Goal: Transaction & Acquisition: Register for event/course

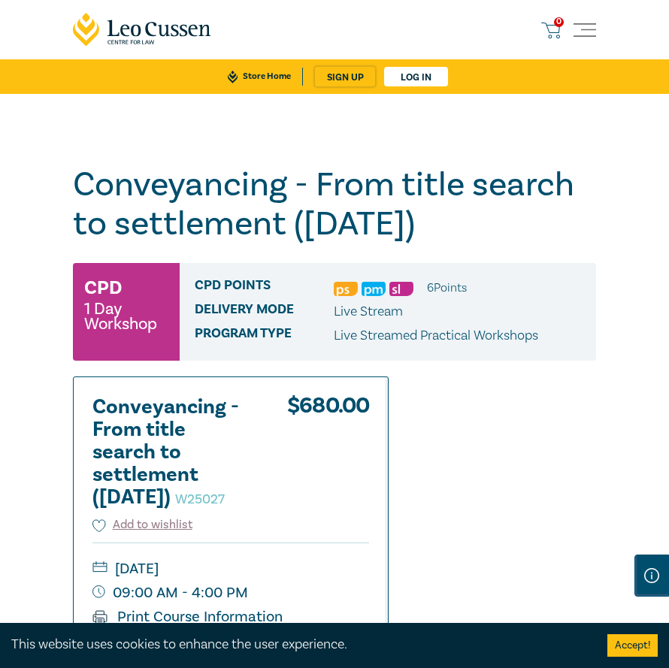
click at [637, 644] on button "Accept!" at bounding box center [632, 645] width 50 height 23
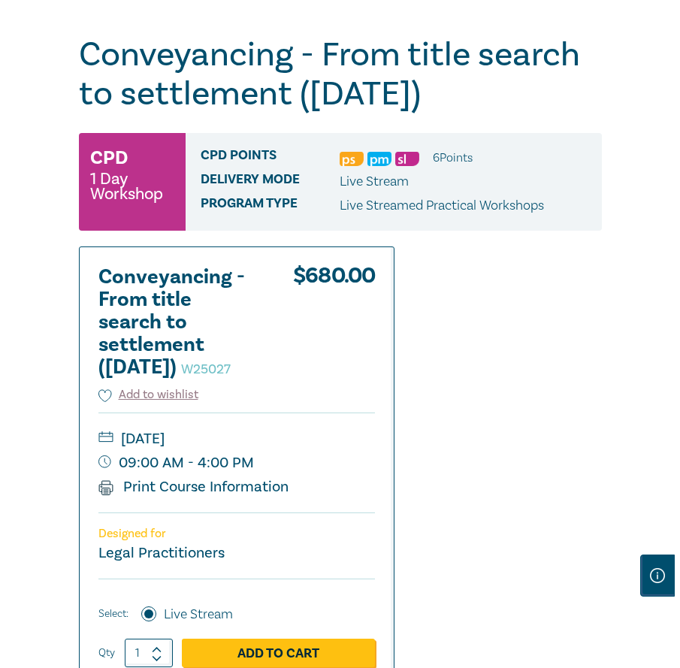
scroll to position [301, 0]
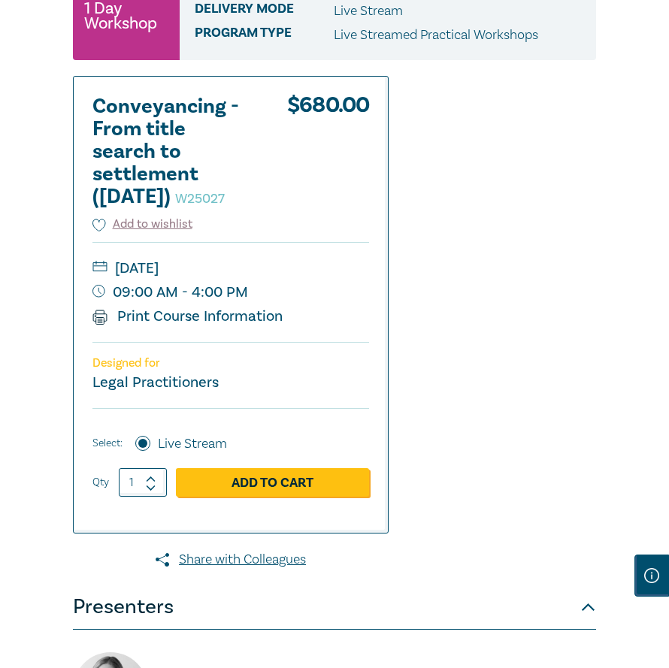
click at [151, 483] on icon at bounding box center [151, 479] width 11 height 7
type input "2"
click at [261, 497] on link "Add to Cart" at bounding box center [272, 482] width 193 height 29
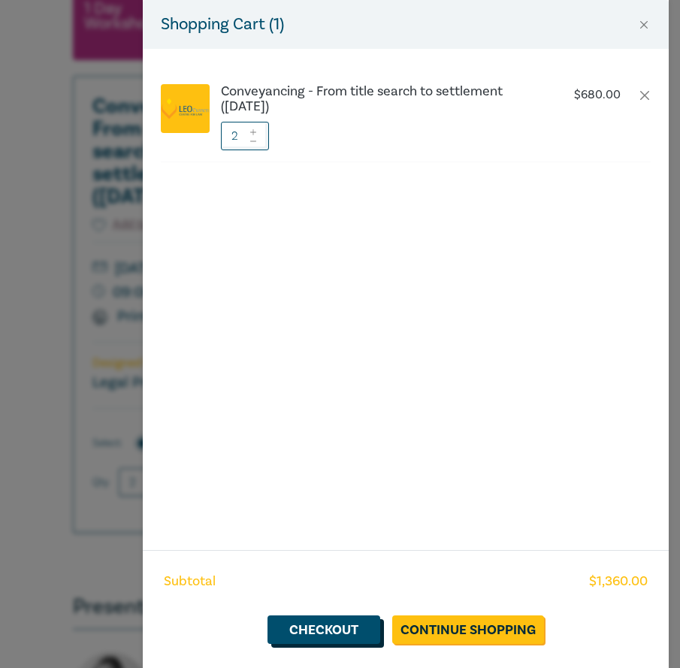
click at [310, 626] on link "Checkout" at bounding box center [324, 630] width 113 height 29
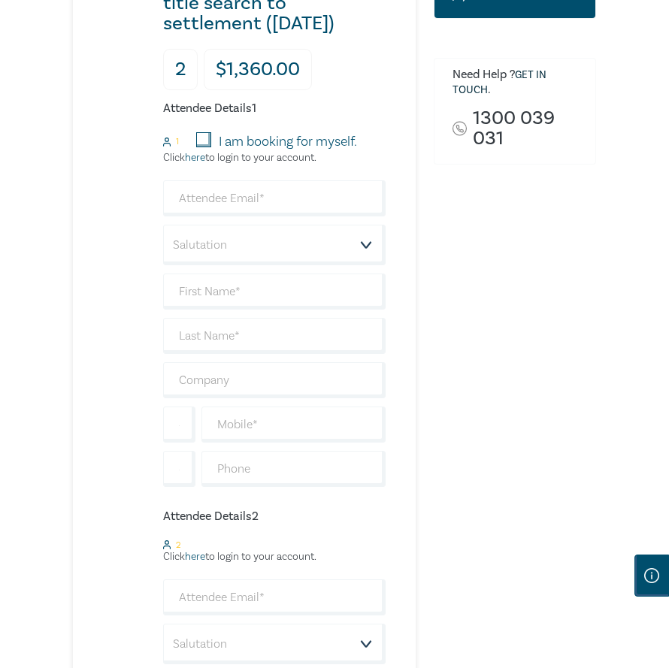
scroll to position [376, 0]
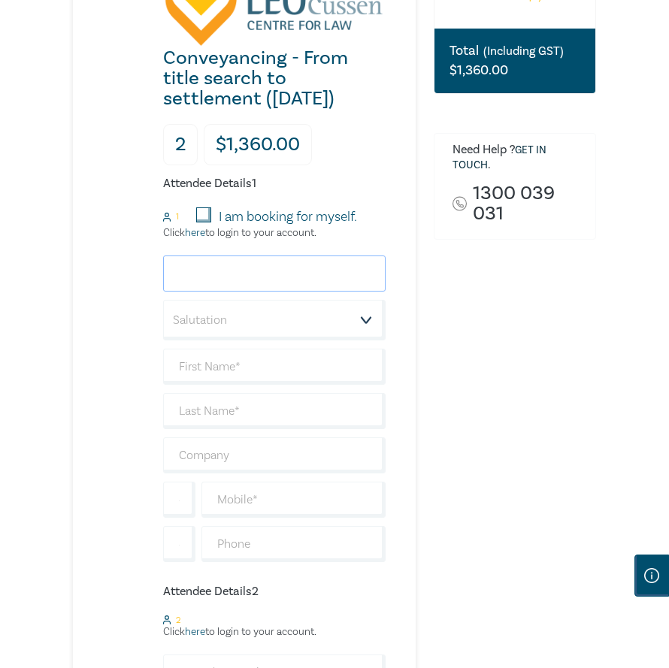
click at [206, 274] on input "email" at bounding box center [274, 274] width 223 height 36
type input "[EMAIL_ADDRESS][DOMAIN_NAME]"
click at [207, 313] on select "Salutation Mr. Mrs. Ms. Miss Dr. Prof. Other" at bounding box center [274, 320] width 223 height 41
select select "Ms."
click at [163, 300] on select "Salutation Mr. Mrs. Ms. Miss Dr. Prof. Other" at bounding box center [274, 320] width 223 height 41
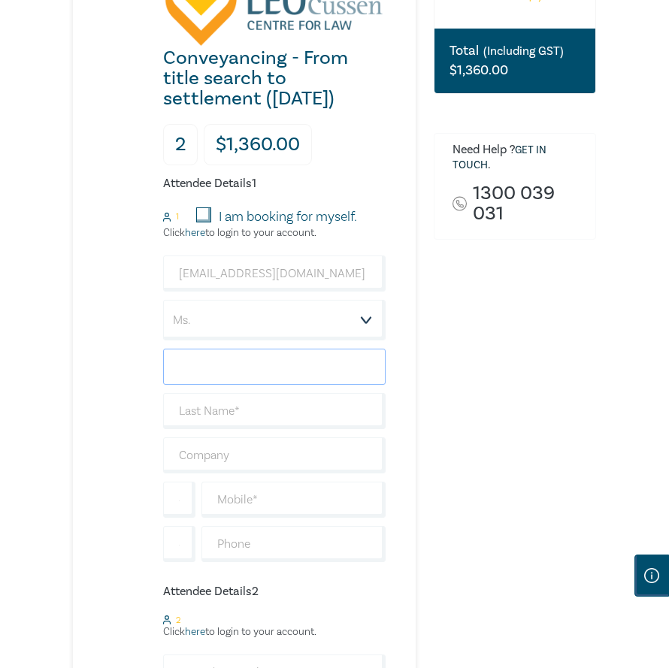
click at [241, 371] on input "text" at bounding box center [274, 367] width 223 height 36
type input "[PERSON_NAME]"
click at [216, 412] on input "text" at bounding box center [274, 411] width 223 height 36
type input "V"
type input "[PERSON_NAME]"
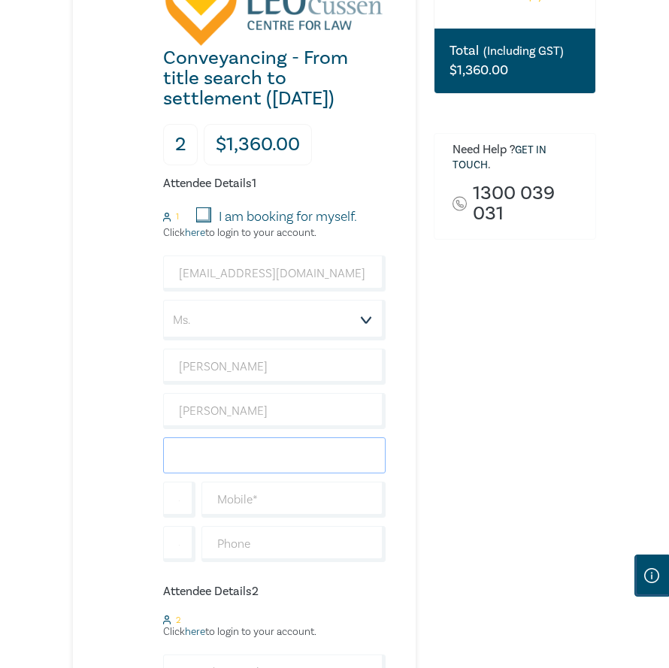
click at [220, 447] on input "text" at bounding box center [274, 456] width 223 height 36
drag, startPoint x: 335, startPoint y: 278, endPoint x: 114, endPoint y: 280, distance: 221.8
click at [114, 280] on div "Conveyancing - From title search to settlement ([DATE]) 2 $ 1,360.00 Attendee D…" at bounding box center [229, 466] width 313 height 1057
type input "[EMAIL_ADDRESS][DOMAIN_NAME]"
click at [233, 462] on input "text" at bounding box center [274, 456] width 223 height 36
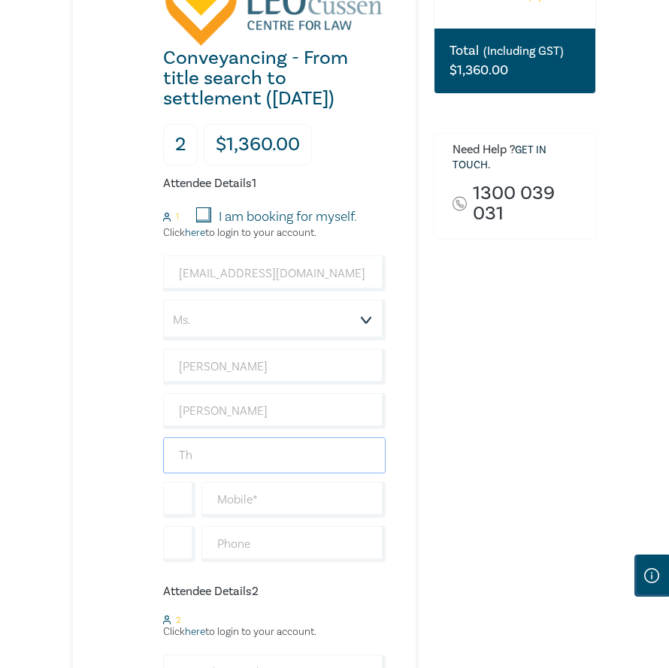
type input "T"
type input "C"
type input "The Country Life Law Group Pty Ltd"
click at [239, 501] on input "text" at bounding box center [293, 500] width 184 height 36
click at [222, 539] on input "text" at bounding box center [293, 544] width 184 height 36
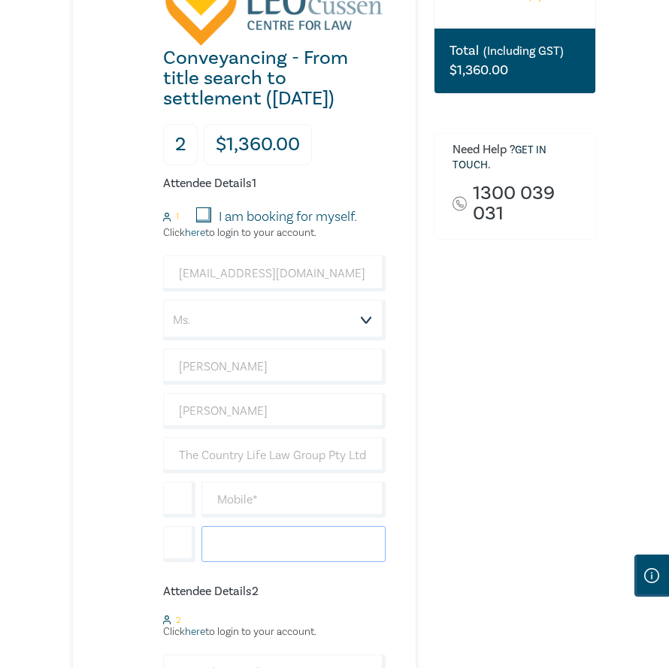
type input "0351552377"
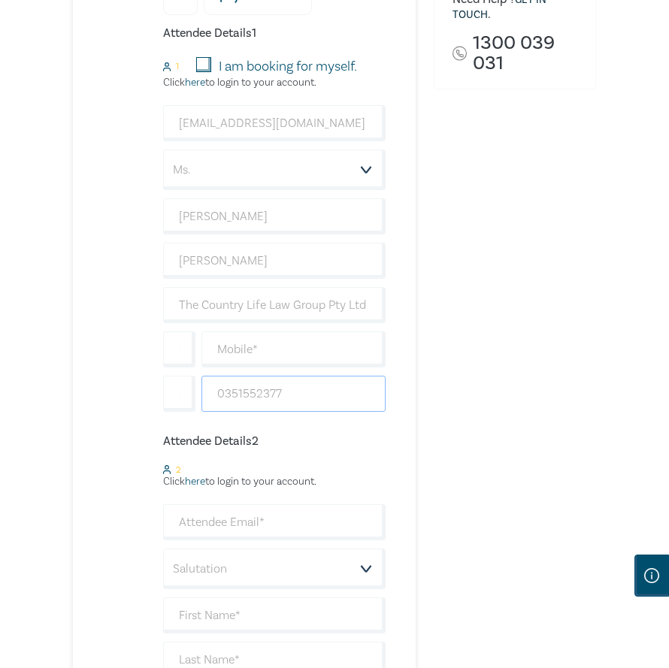
scroll to position [601, 0]
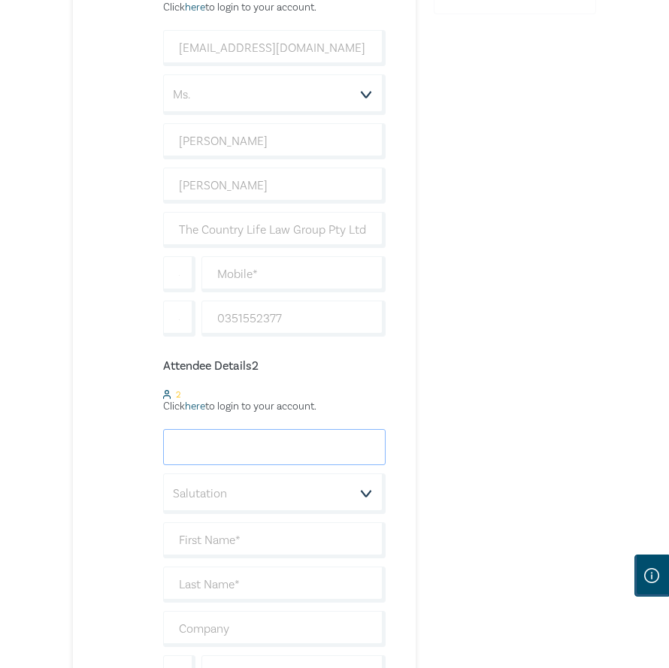
click at [284, 448] on input "email" at bounding box center [274, 447] width 223 height 36
click at [183, 317] on input "+61" at bounding box center [179, 319] width 32 height 36
click at [240, 444] on input "email" at bounding box center [274, 447] width 223 height 36
type input "[EMAIL_ADDRESS][DOMAIN_NAME]"
click at [239, 486] on select "Salutation Mr. Mrs. Ms. Miss Dr. Prof. Other" at bounding box center [274, 494] width 223 height 41
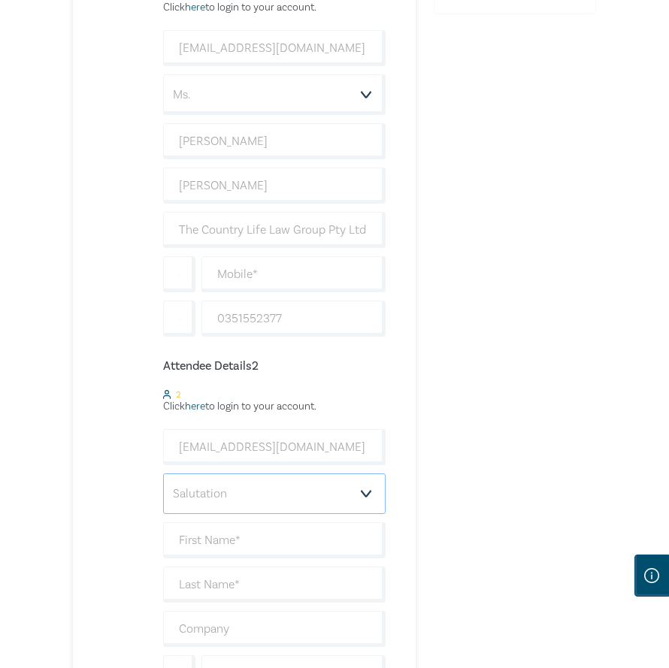
select select "Mrs."
click at [163, 474] on select "Salutation Mr. Mrs. Ms. Miss Dr. Prof. Other" at bounding box center [274, 494] width 223 height 41
click at [228, 537] on input "text" at bounding box center [274, 540] width 223 height 36
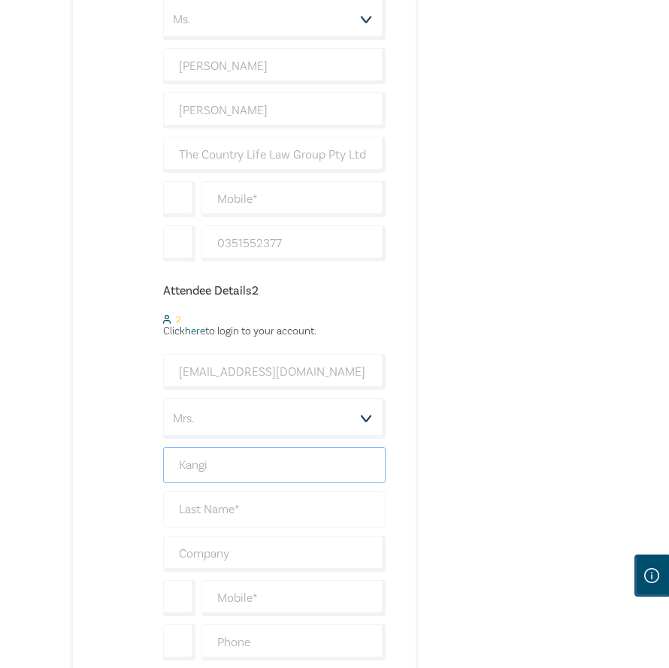
type input "Kangi"
click at [218, 507] on input "text" at bounding box center [274, 510] width 223 height 36
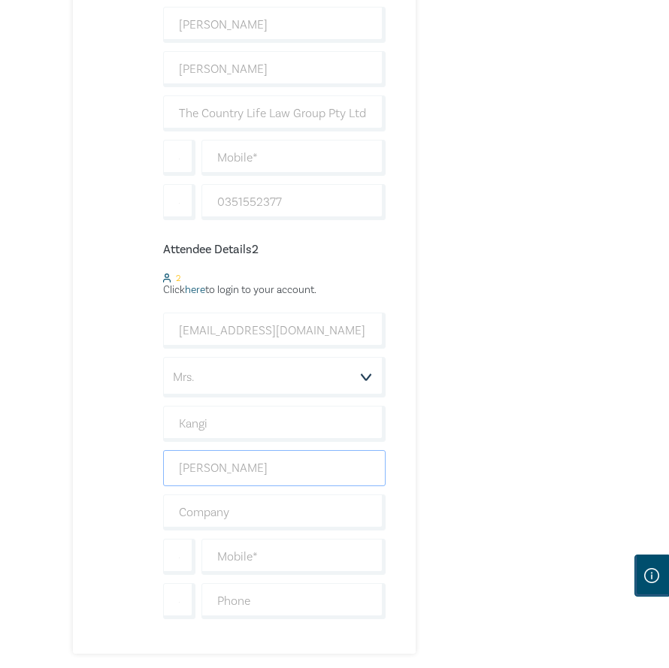
scroll to position [752, 0]
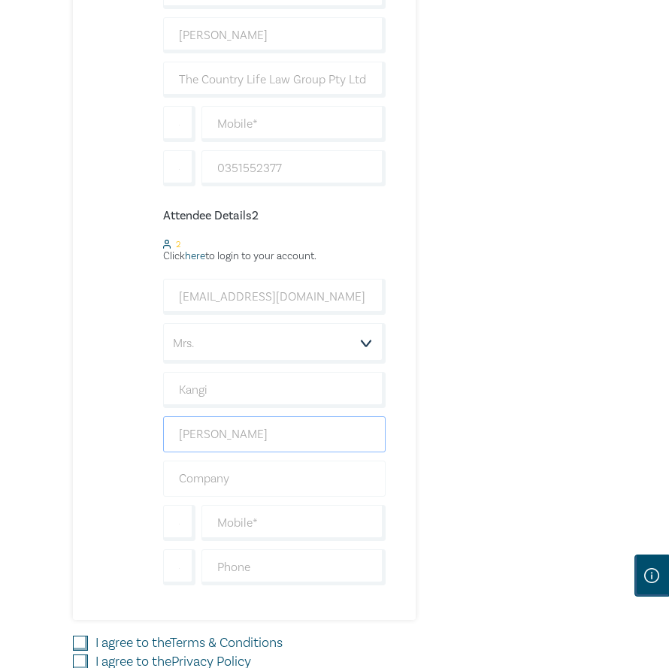
type input "[PERSON_NAME]"
click at [213, 478] on input "text" at bounding box center [274, 479] width 223 height 36
type input "The Country Life Law Group Pty Ltd"
click at [214, 565] on input "text" at bounding box center [293, 568] width 184 height 36
type input "0351552377"
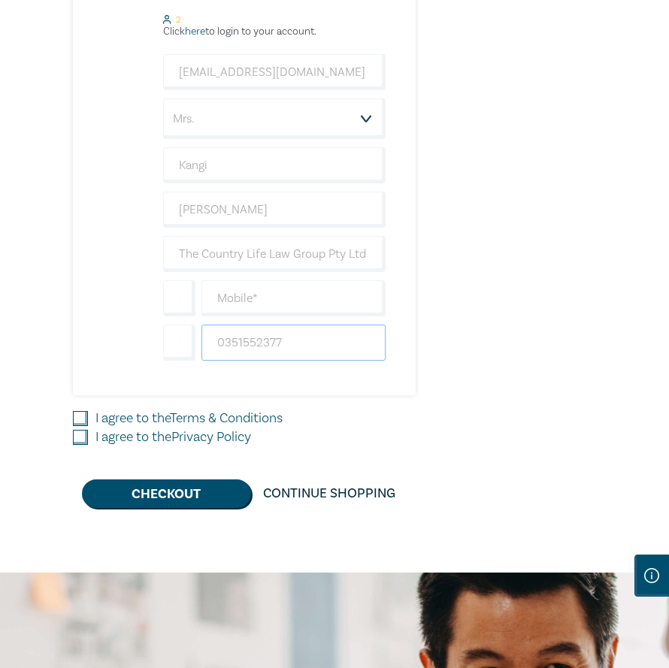
scroll to position [977, 0]
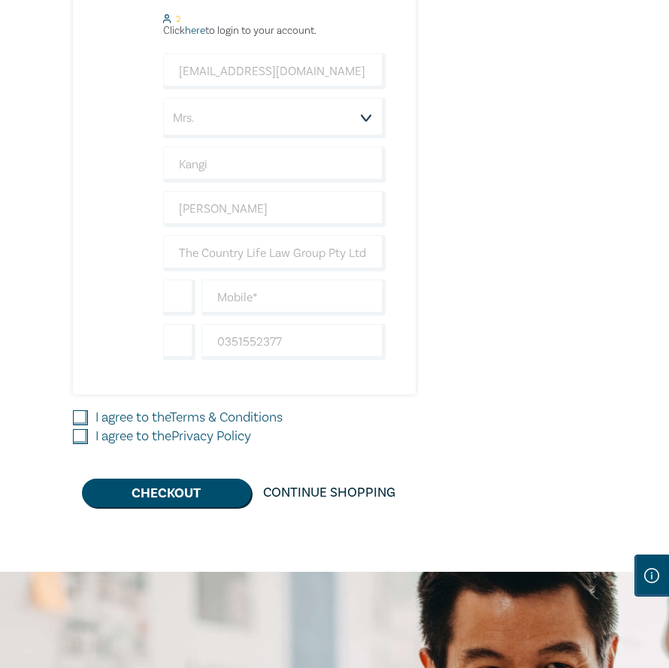
drag, startPoint x: 77, startPoint y: 413, endPoint x: 77, endPoint y: 428, distance: 15.1
click at [77, 413] on input "I agree to the Terms & Conditions" at bounding box center [80, 417] width 15 height 15
checkbox input "true"
click at [75, 434] on input "I agree to the Privacy Policy" at bounding box center [80, 436] width 15 height 15
checkbox input "true"
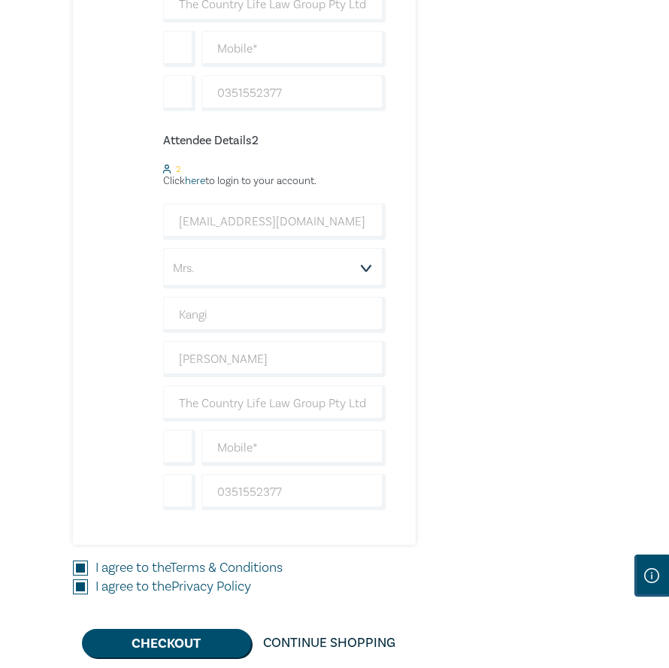
scroll to position [1128, 0]
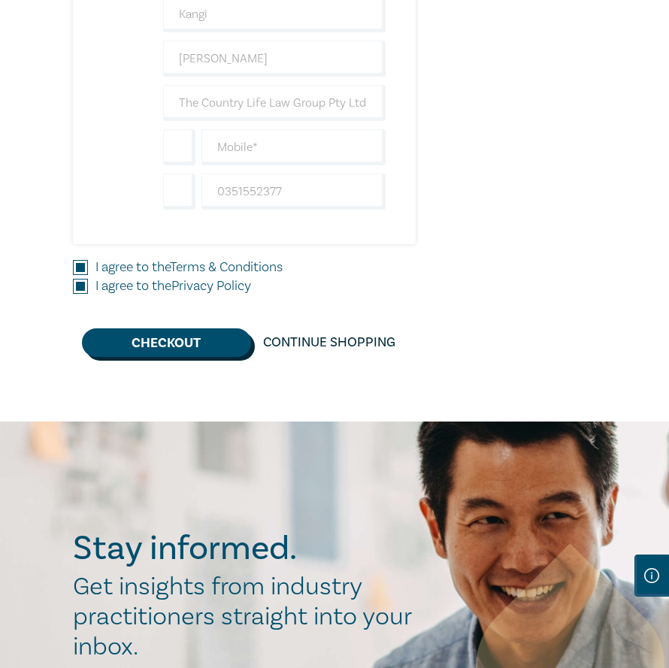
click at [161, 346] on button "Checkout" at bounding box center [166, 343] width 169 height 29
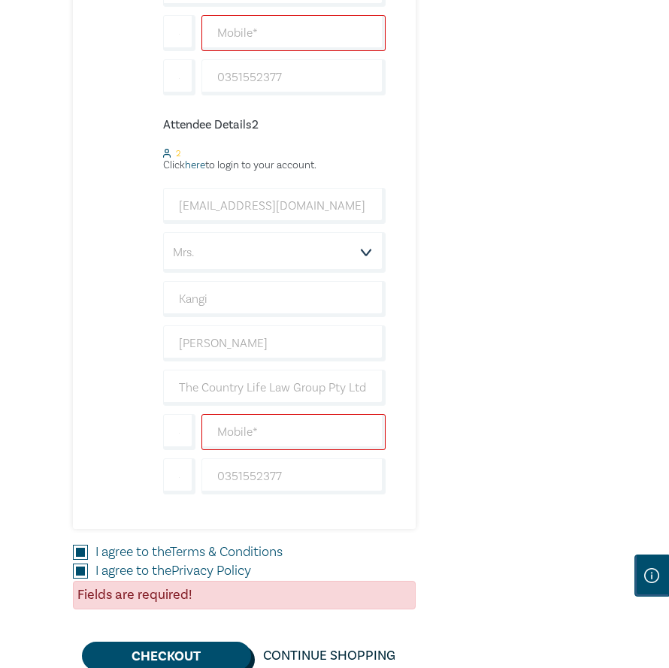
scroll to position [677, 0]
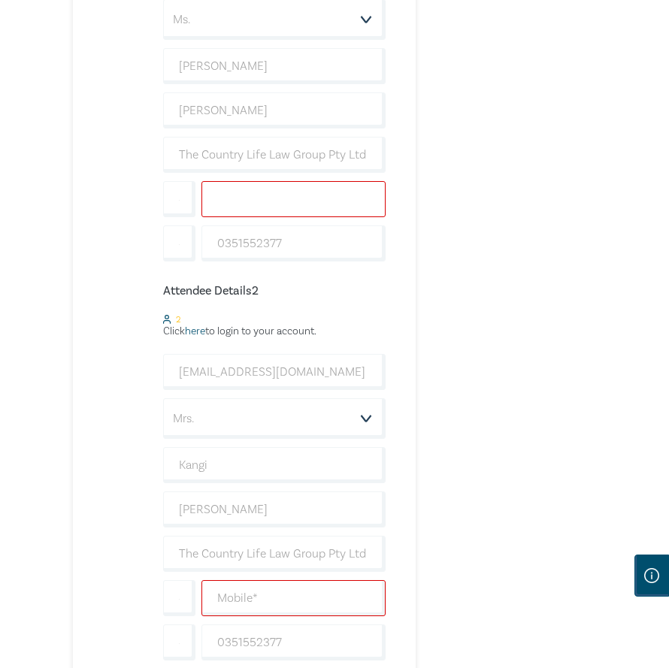
click at [237, 198] on input "text" at bounding box center [293, 199] width 184 height 36
type input "0437196584"
click at [73, 346] on div "Conveyancing - From title search to settlement ([DATE]) 2 $ 1,360.00 Attendee D…" at bounding box center [229, 166] width 313 height 1057
click at [102, 353] on div "Conveyancing - From title search to settlement ([DATE]) 2 $ 1,360.00 Attendee D…" at bounding box center [229, 166] width 313 height 1057
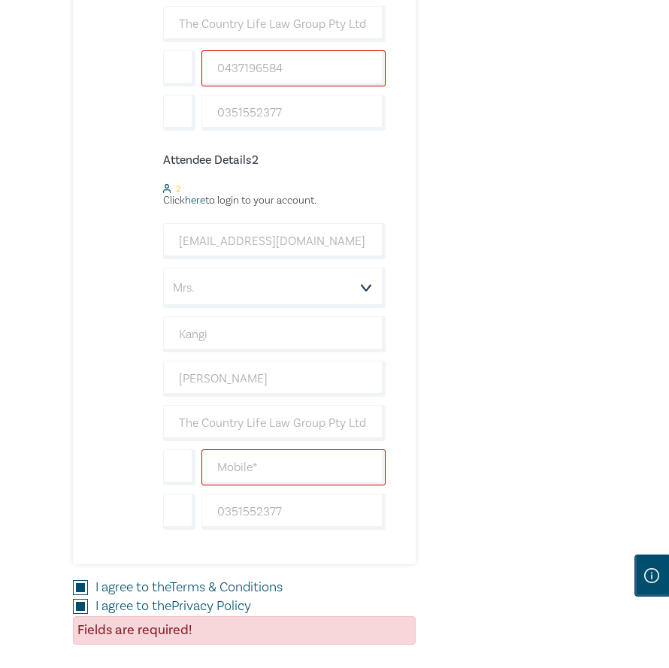
scroll to position [977, 0]
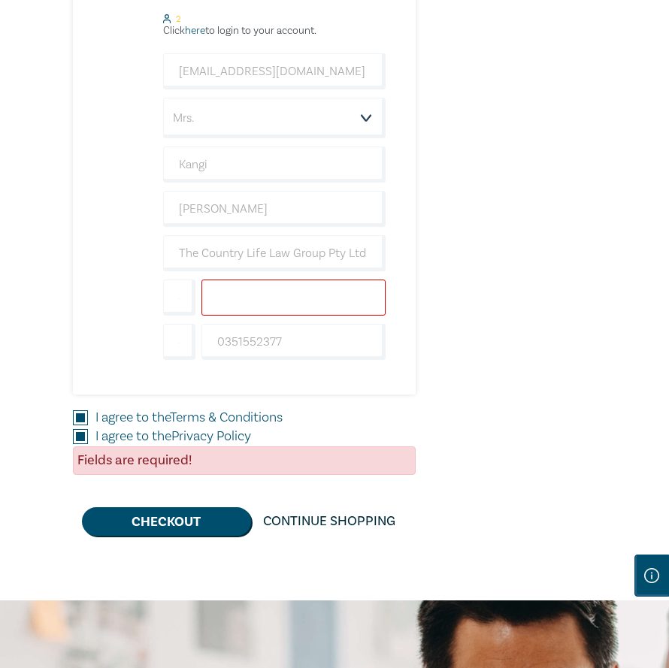
click at [277, 296] on input "text" at bounding box center [293, 298] width 184 height 36
type input "0407250805"
click at [141, 521] on button "Checkout" at bounding box center [166, 521] width 169 height 29
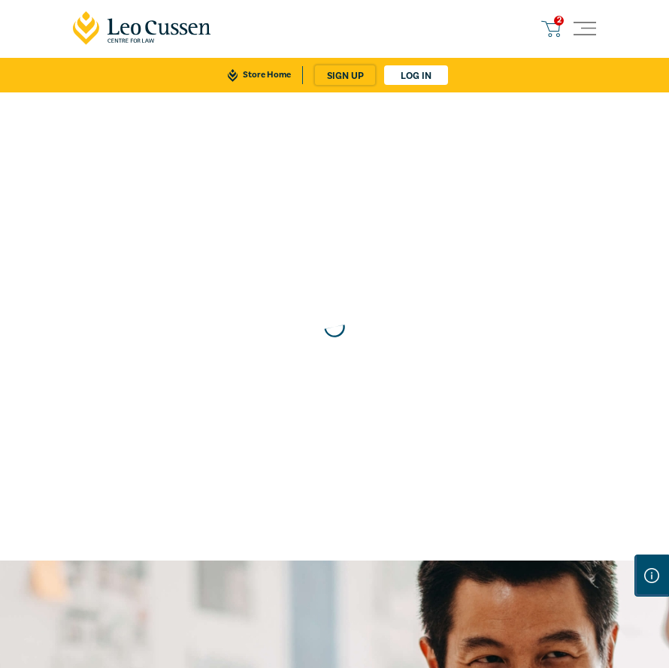
scroll to position [0, 0]
